Goal: Task Accomplishment & Management: Use online tool/utility

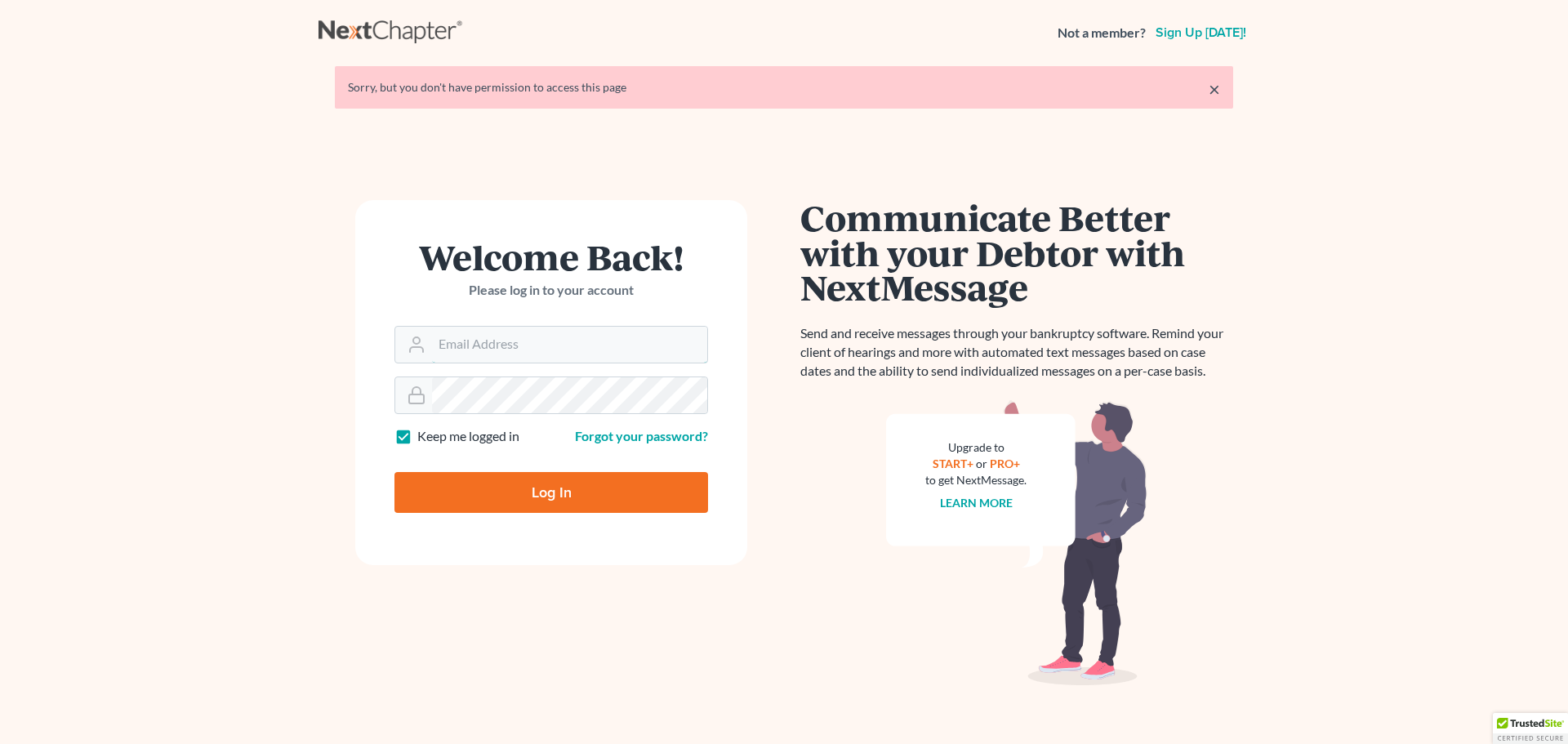
type input "[EMAIL_ADDRESS][DOMAIN_NAME]"
click at [532, 490] on input "Log In" at bounding box center [550, 492] width 313 height 41
type input "Thinking..."
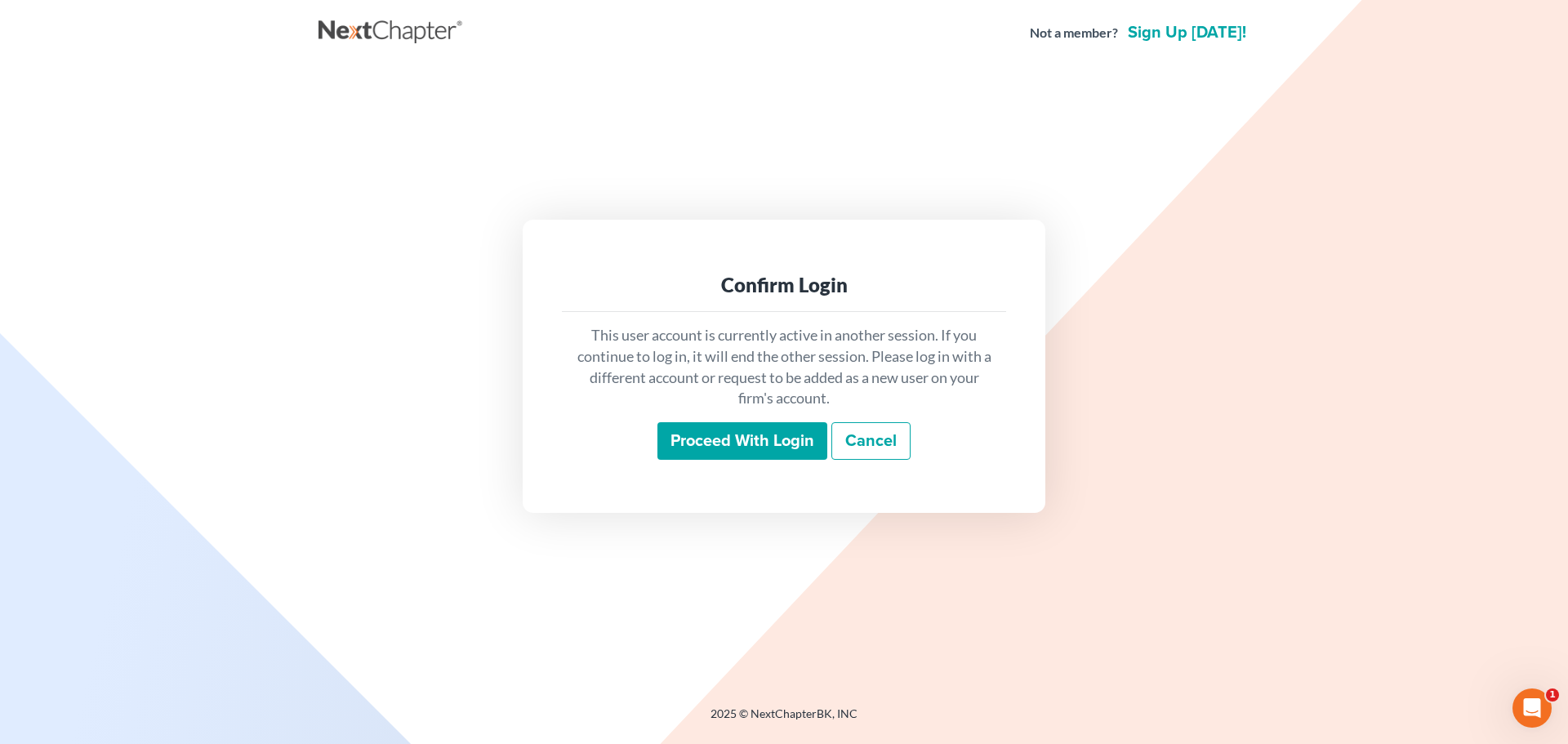
click at [776, 430] on input "Proceed with login" at bounding box center [742, 441] width 170 height 37
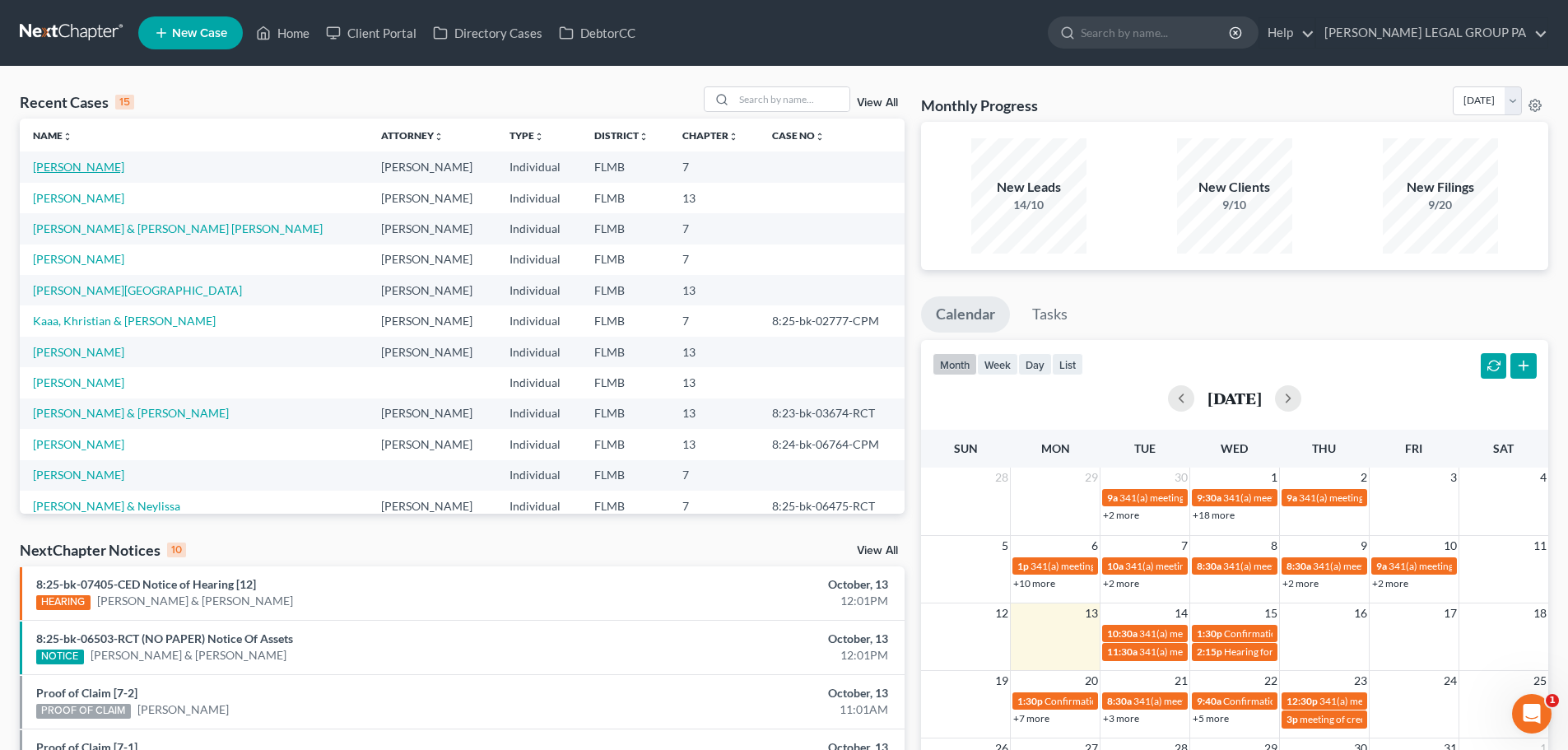
click at [73, 163] on link "[PERSON_NAME]" at bounding box center [78, 166] width 91 height 14
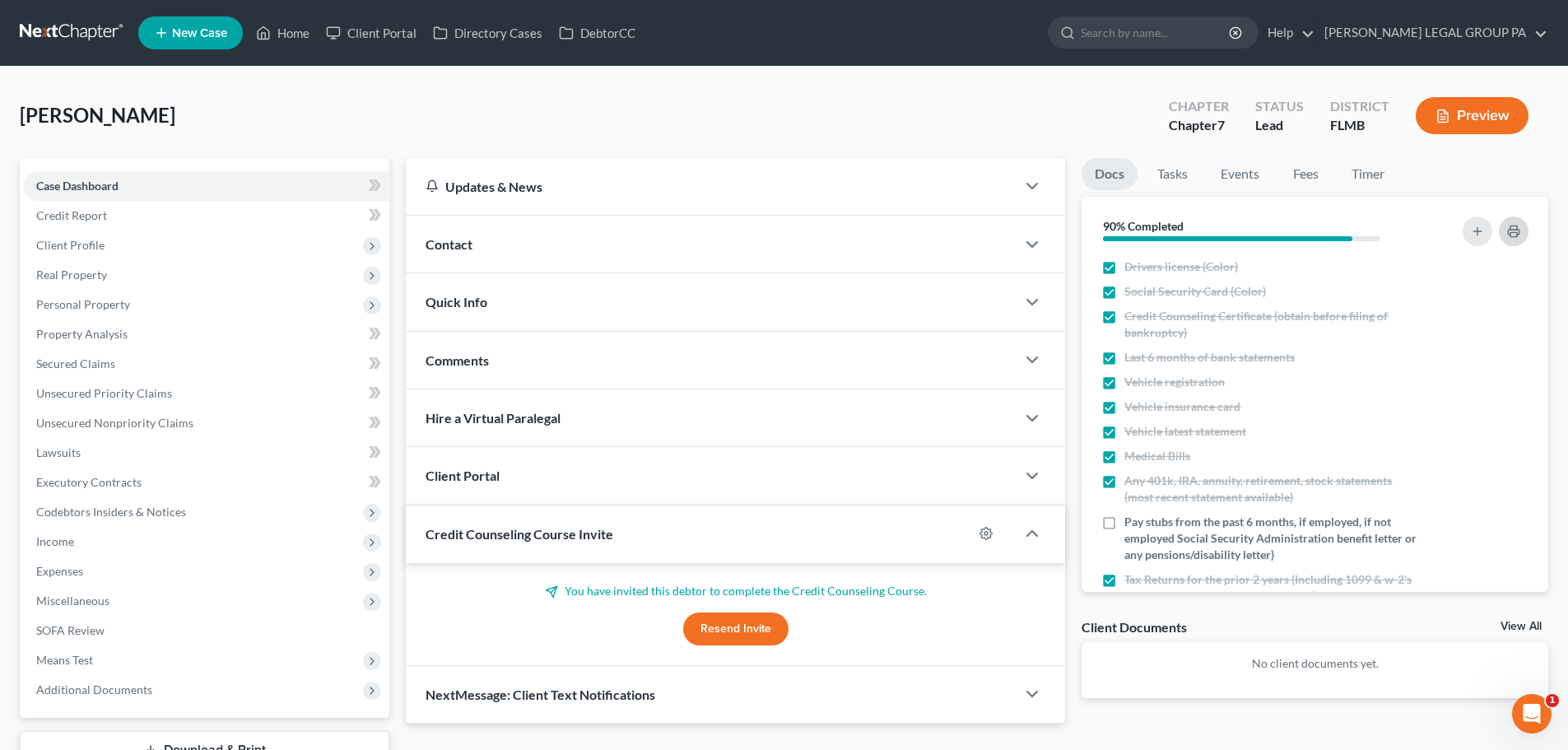
click at [1507, 222] on button "button" at bounding box center [1514, 232] width 30 height 30
click at [93, 216] on span "Credit Report" at bounding box center [71, 215] width 70 height 14
